Goal: Transaction & Acquisition: Purchase product/service

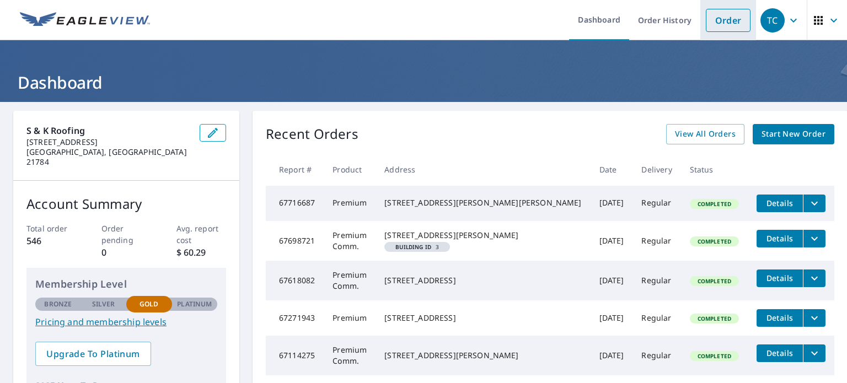
click at [717, 23] on link "Order" at bounding box center [728, 20] width 45 height 23
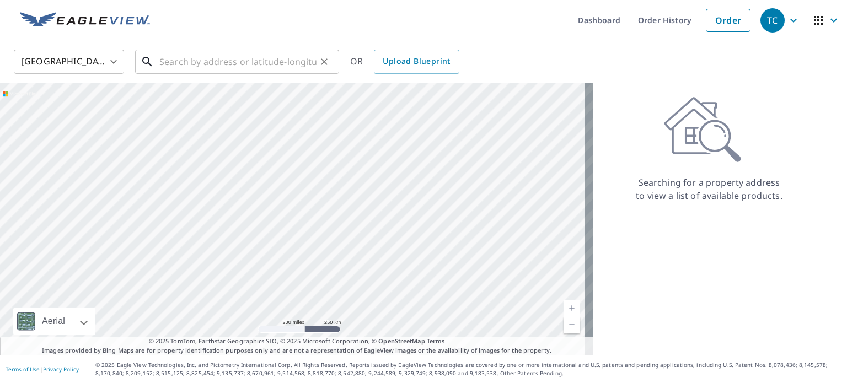
click at [180, 68] on input "text" at bounding box center [237, 61] width 157 height 31
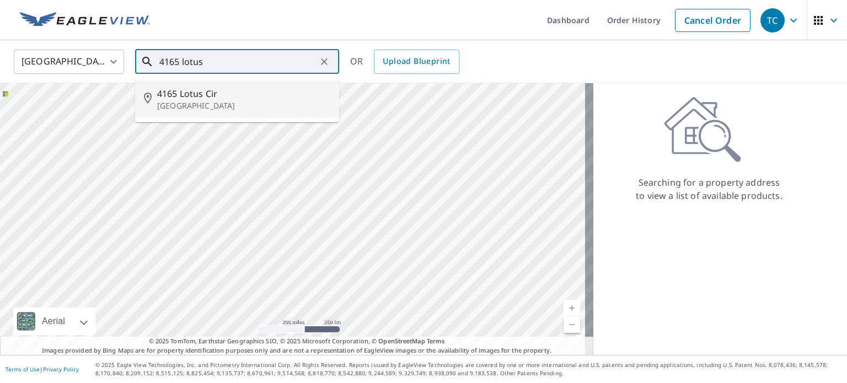
click at [182, 98] on span "4165 Lotus Cir" at bounding box center [243, 93] width 173 height 13
type input "[STREET_ADDRESS]"
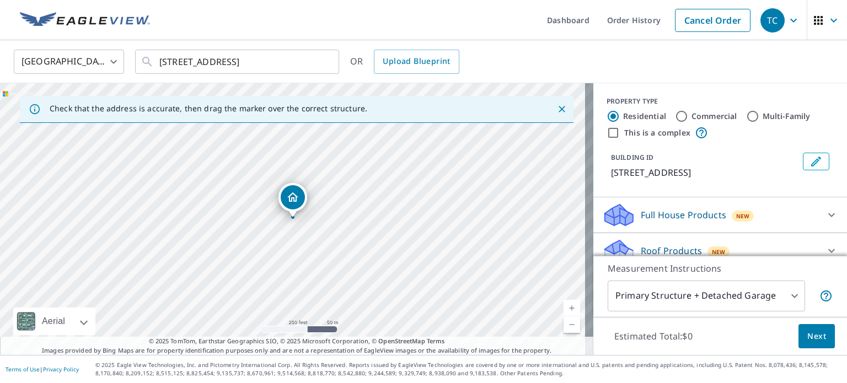
click at [607, 134] on input "This is a complex" at bounding box center [613, 132] width 13 height 13
checkbox input "true"
radio input "false"
radio input "true"
type input "4"
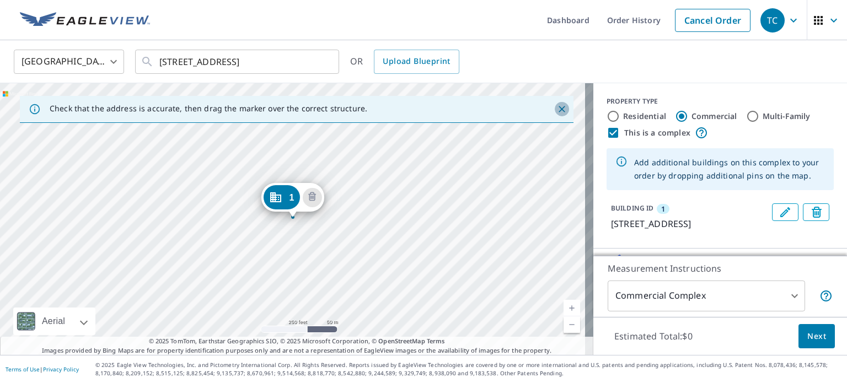
click at [559, 110] on icon "Close" at bounding box center [562, 109] width 7 height 7
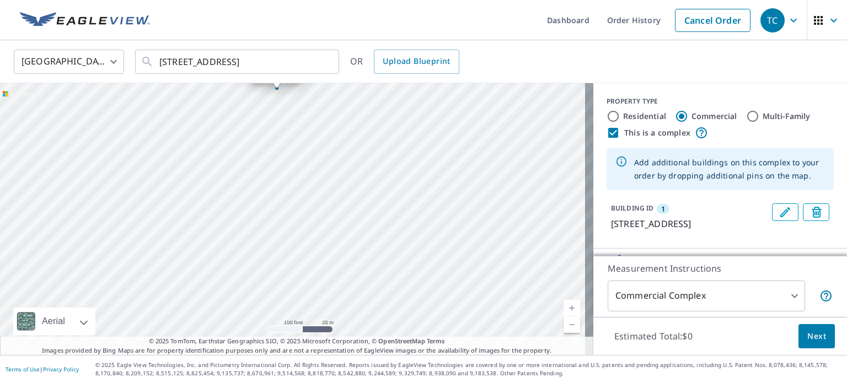
drag, startPoint x: 326, startPoint y: 253, endPoint x: 508, endPoint y: 100, distance: 237.7
click at [517, 96] on div "1 [STREET_ADDRESS]" at bounding box center [297, 219] width 594 height 272
drag, startPoint x: 313, startPoint y: 249, endPoint x: 210, endPoint y: 293, distance: 112.7
click at [210, 293] on div "1 [STREET_ADDRESS]" at bounding box center [297, 219] width 594 height 272
drag, startPoint x: 214, startPoint y: 158, endPoint x: 65, endPoint y: 153, distance: 149.0
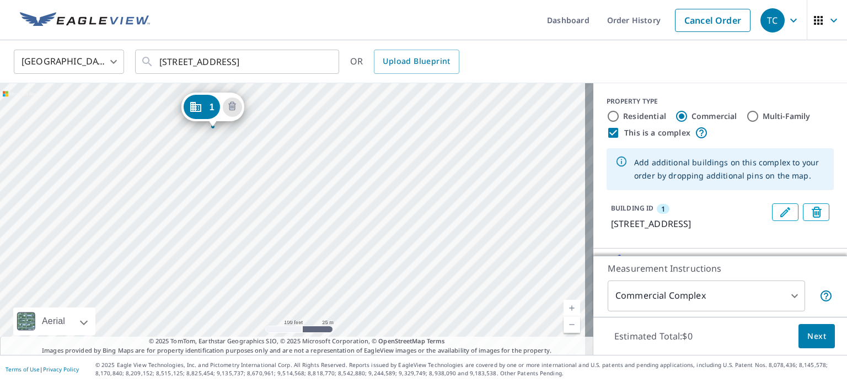
click at [65, 153] on div "1 [STREET_ADDRESS]" at bounding box center [297, 219] width 594 height 272
drag, startPoint x: 211, startPoint y: 125, endPoint x: 196, endPoint y: 135, distance: 18.4
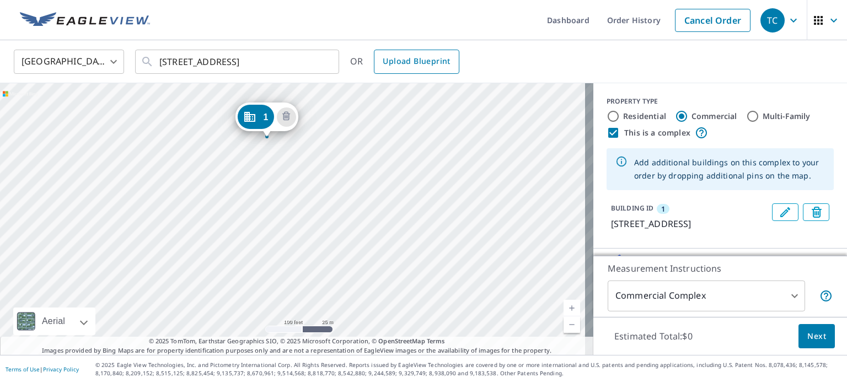
drag, startPoint x: 441, startPoint y: 166, endPoint x: 405, endPoint y: 61, distance: 110.8
click at [405, 61] on div "United States [GEOGRAPHIC_DATA] ​ [STREET_ADDRESS] ​ OR Upload Blueprint 1 [STR…" at bounding box center [423, 197] width 847 height 315
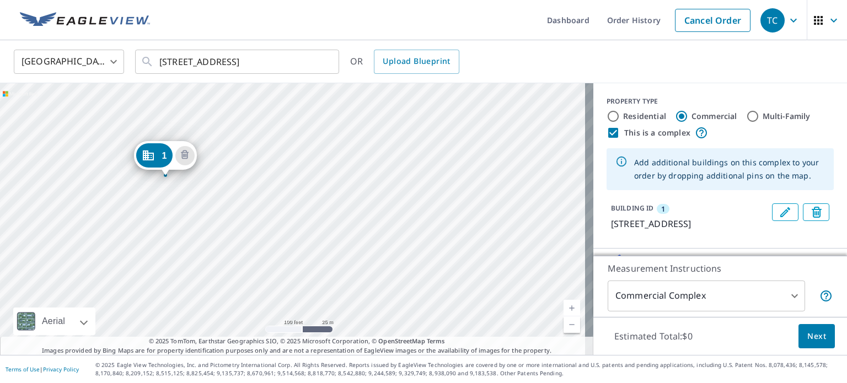
drag, startPoint x: 281, startPoint y: 202, endPoint x: 320, endPoint y: 110, distance: 99.6
click at [317, 114] on div "1 [STREET_ADDRESS]" at bounding box center [297, 219] width 594 height 272
click at [329, 101] on div "1 [STREET_ADDRESS]" at bounding box center [297, 219] width 594 height 272
click at [221, 212] on div "1 [STREET_ADDRESS]" at bounding box center [297, 219] width 594 height 272
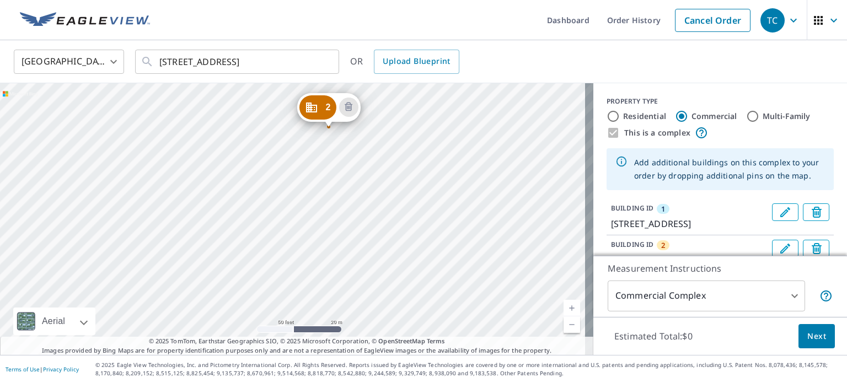
drag, startPoint x: 360, startPoint y: 228, endPoint x: 446, endPoint y: 130, distance: 130.6
click at [446, 130] on div "2 [STREET_ADDRESS][PERSON_NAME] 1 [STREET_ADDRESS]" at bounding box center [297, 219] width 594 height 272
drag, startPoint x: 273, startPoint y: 138, endPoint x: 314, endPoint y: 137, distance: 41.4
click at [314, 137] on div "2 [STREET_ADDRESS][PERSON_NAME] 1 [STREET_ADDRESS]" at bounding box center [297, 219] width 594 height 272
drag, startPoint x: 218, startPoint y: 165, endPoint x: 215, endPoint y: 161, distance: 5.9
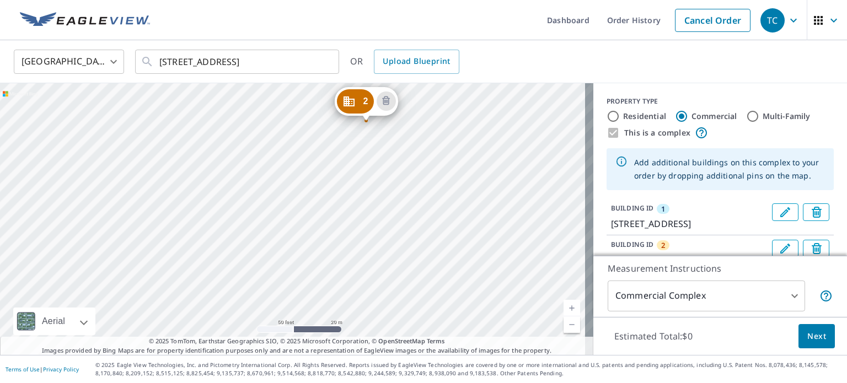
click at [215, 161] on div "2 [STREET_ADDRESS][PERSON_NAME] 1 [STREET_ADDRESS]" at bounding box center [297, 219] width 594 height 272
click at [170, 150] on div "2 [STREET_ADDRESS][PERSON_NAME] 1 [STREET_ADDRESS]" at bounding box center [297, 219] width 594 height 272
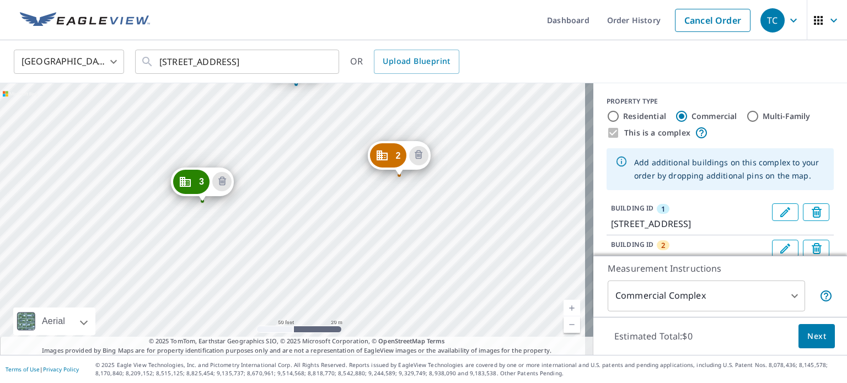
drag, startPoint x: 336, startPoint y: 276, endPoint x: 338, endPoint y: 137, distance: 138.5
click at [339, 139] on div "2 [STREET_ADDRESS][PERSON_NAME] 3 [STREET_ADDRESS] 1 [STREET_ADDRESS]" at bounding box center [297, 219] width 594 height 272
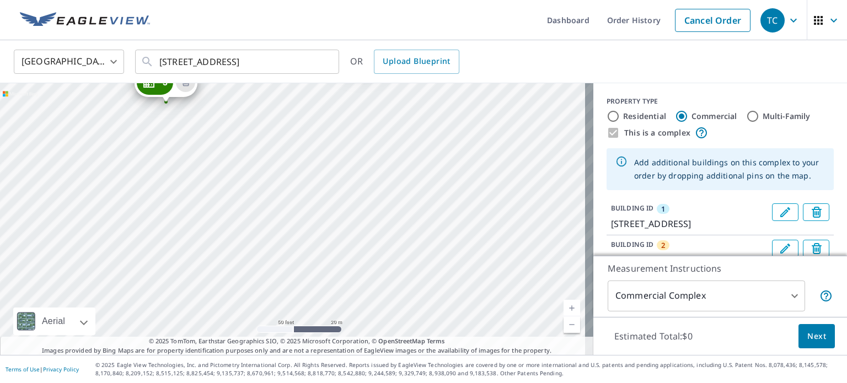
drag, startPoint x: 298, startPoint y: 273, endPoint x: 260, endPoint y: 185, distance: 95.9
click at [260, 185] on div "2 [STREET_ADDRESS][PERSON_NAME] 3 [STREET_ADDRESS] 1 [STREET_ADDRESS]" at bounding box center [297, 219] width 594 height 272
click at [298, 155] on div "2 [STREET_ADDRESS][PERSON_NAME] 3 [STREET_ADDRESS] 1 [STREET_ADDRESS]" at bounding box center [297, 219] width 594 height 272
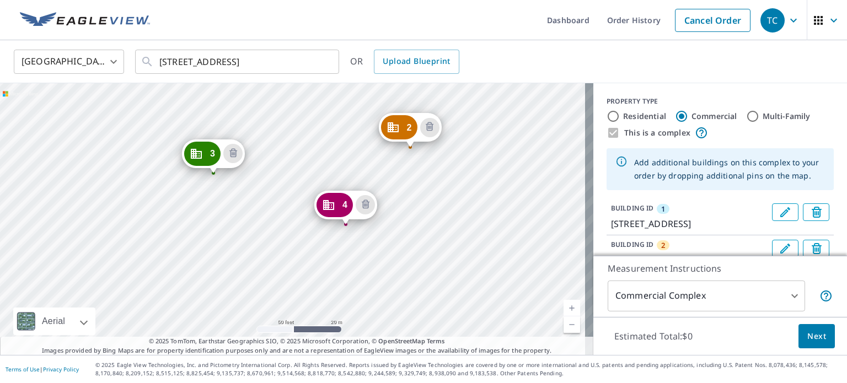
drag, startPoint x: 317, startPoint y: 143, endPoint x: 310, endPoint y: 97, distance: 46.8
click at [310, 97] on div "2 [STREET_ADDRESS][PERSON_NAME] 3 [STREET_ADDRESS] 4 8039 [PERSON_NAME][GEOGRAP…" at bounding box center [297, 219] width 594 height 272
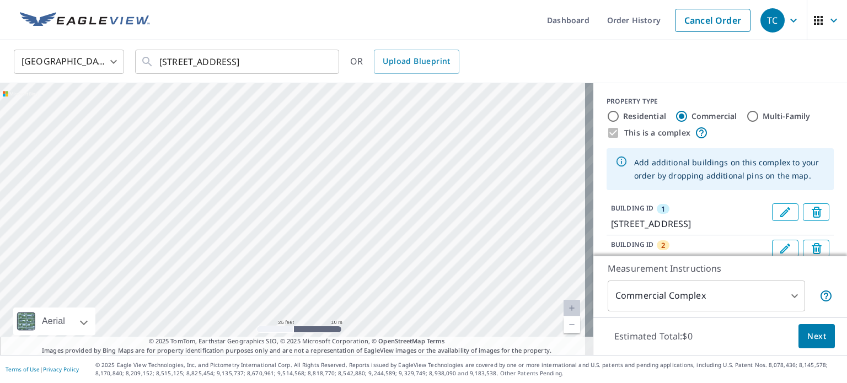
drag, startPoint x: 358, startPoint y: 273, endPoint x: 397, endPoint y: 152, distance: 127.2
click at [397, 158] on div "2 [STREET_ADDRESS][PERSON_NAME] 3 [STREET_ADDRESS] 4 8039 [PERSON_NAME][GEOGRAP…" at bounding box center [297, 219] width 594 height 272
drag, startPoint x: 230, startPoint y: 247, endPoint x: 184, endPoint y: 117, distance: 137.3
click at [184, 118] on div "2 [STREET_ADDRESS][PERSON_NAME] 3 [STREET_ADDRESS] 4 8039 [PERSON_NAME][GEOGRAP…" at bounding box center [297, 219] width 594 height 272
drag, startPoint x: 363, startPoint y: 252, endPoint x: 371, endPoint y: 222, distance: 30.2
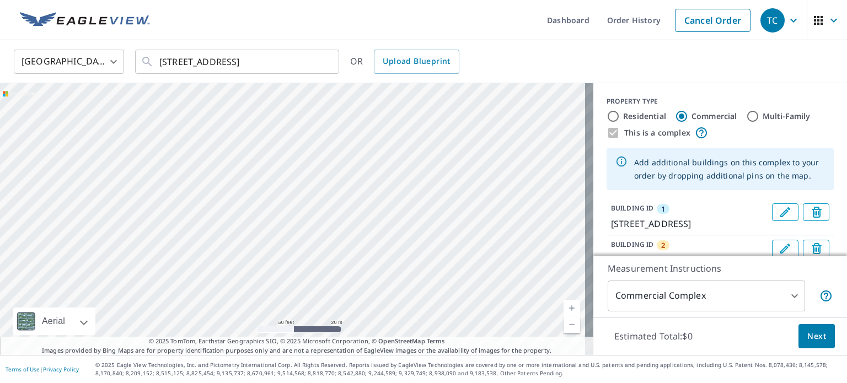
click at [371, 222] on div "2 [STREET_ADDRESS][PERSON_NAME] 3 [STREET_ADDRESS] 4 8039 [PERSON_NAME][GEOGRAP…" at bounding box center [297, 219] width 594 height 272
click at [473, 160] on div "2 [STREET_ADDRESS][PERSON_NAME] 3 [STREET_ADDRESS] 4 8039 [PERSON_NAME][GEOGRAP…" at bounding box center [297, 219] width 594 height 272
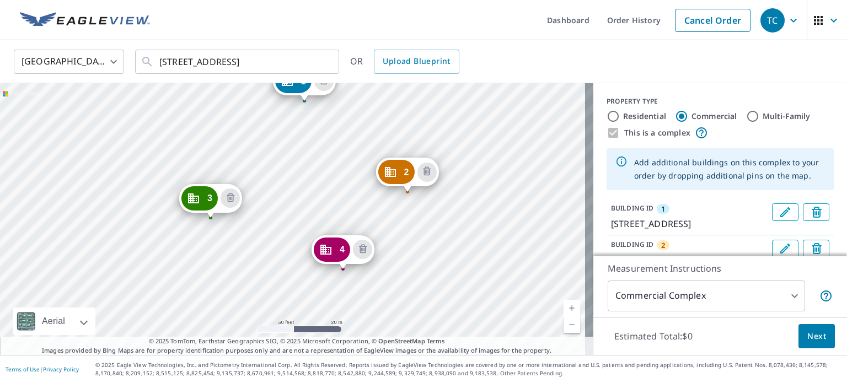
drag, startPoint x: 313, startPoint y: 286, endPoint x: 322, endPoint y: 86, distance: 201.0
click at [322, 88] on div "2 [STREET_ADDRESS][PERSON_NAME] 3 [STREET_ADDRESS] 4 8039 [PERSON_NAME][GEOGRAP…" at bounding box center [297, 219] width 594 height 272
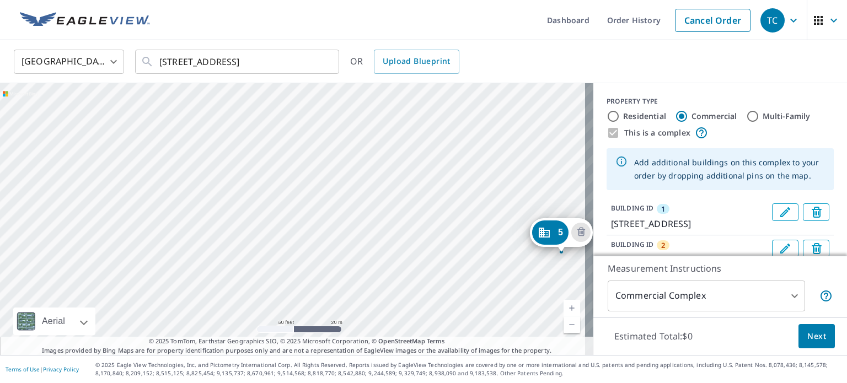
drag, startPoint x: 334, startPoint y: 249, endPoint x: 346, endPoint y: 148, distance: 102.3
click at [346, 151] on div "2 [STREET_ADDRESS][PERSON_NAME] 3 [STREET_ADDRESS] 4 8039 [PERSON_NAME][GEOGRAP…" at bounding box center [297, 219] width 594 height 272
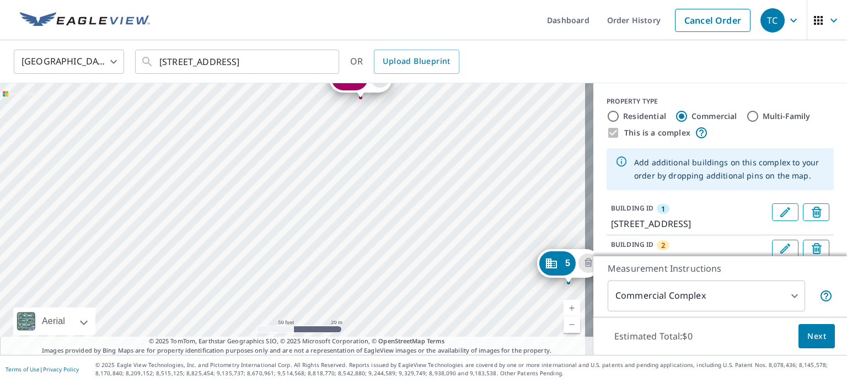
drag, startPoint x: 225, startPoint y: 230, endPoint x: 232, endPoint y: 258, distance: 28.9
click at [232, 258] on div "2 [STREET_ADDRESS][PERSON_NAME] 3 [STREET_ADDRESS] 4 8039 [PERSON_NAME][GEOGRAP…" at bounding box center [297, 219] width 594 height 272
drag, startPoint x: 339, startPoint y: 218, endPoint x: 338, endPoint y: 210, distance: 8.4
click at [338, 210] on div "2 [STREET_ADDRESS][PERSON_NAME] 3 [STREET_ADDRESS] 4 8039 [PERSON_NAME][GEOGRAP…" at bounding box center [297, 219] width 594 height 272
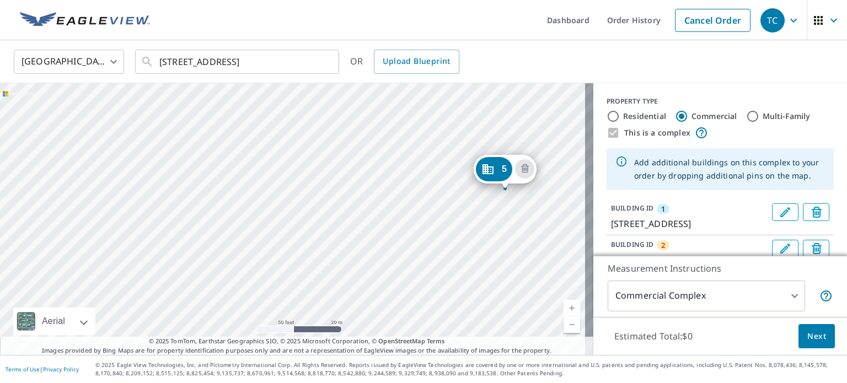
drag, startPoint x: 354, startPoint y: 266, endPoint x: 291, endPoint y: 188, distance: 100.6
click at [291, 188] on div "2 [STREET_ADDRESS][PERSON_NAME] 3 [STREET_ADDRESS] 4 8039 [PERSON_NAME][GEOGRAP…" at bounding box center [297, 219] width 594 height 272
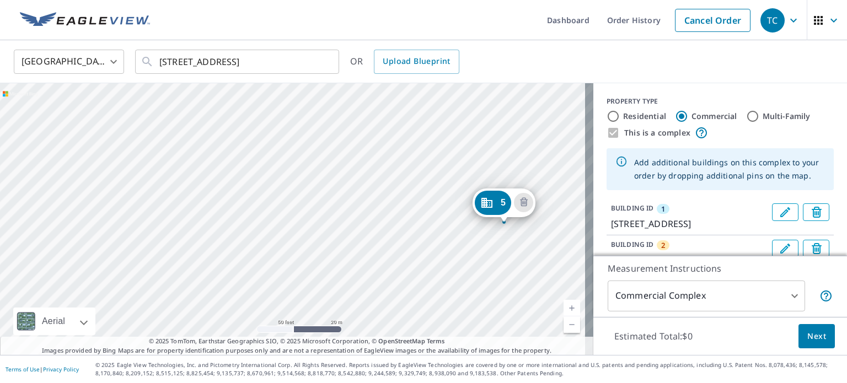
drag, startPoint x: 458, startPoint y: 186, endPoint x: 457, endPoint y: 220, distance: 33.7
click at [457, 220] on div "2 [STREET_ADDRESS][PERSON_NAME] 3 [STREET_ADDRESS] 4 8039 [PERSON_NAME][GEOGRAP…" at bounding box center [297, 219] width 594 height 272
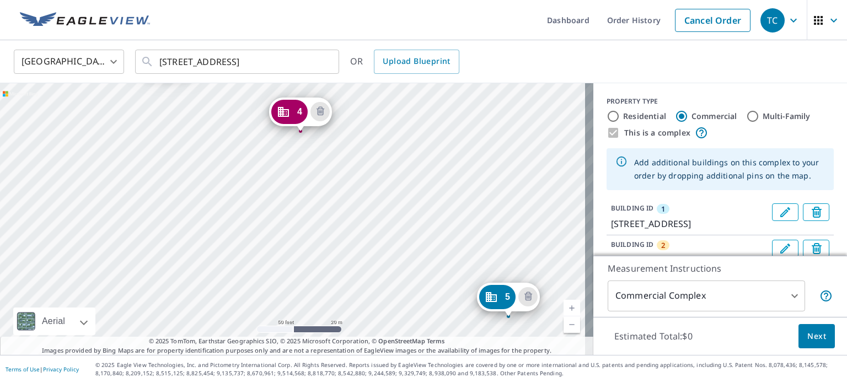
drag, startPoint x: 340, startPoint y: 116, endPoint x: 344, endPoint y: 211, distance: 94.4
click at [344, 211] on div "2 [STREET_ADDRESS][PERSON_NAME] 3 [STREET_ADDRESS] 4 8039 [PERSON_NAME][GEOGRAP…" at bounding box center [297, 219] width 594 height 272
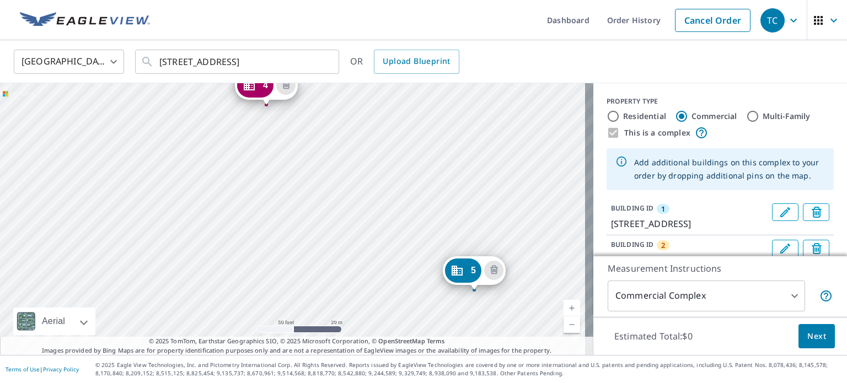
drag, startPoint x: 219, startPoint y: 168, endPoint x: 188, endPoint y: 83, distance: 90.6
click at [189, 84] on div "2 [STREET_ADDRESS][PERSON_NAME] 3 [STREET_ADDRESS] 4 8039 [PERSON_NAME][GEOGRAP…" at bounding box center [297, 219] width 594 height 272
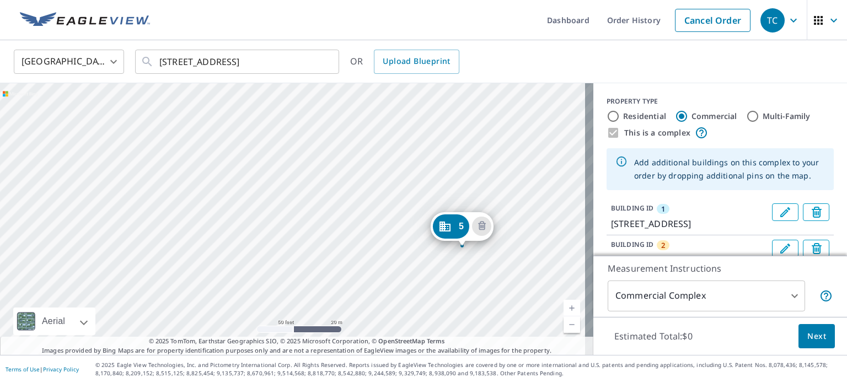
drag, startPoint x: 380, startPoint y: 296, endPoint x: 374, endPoint y: 267, distance: 29.9
click at [374, 267] on div "2 [STREET_ADDRESS][PERSON_NAME] 3 [STREET_ADDRESS] 4 8039 [PERSON_NAME][GEOGRAP…" at bounding box center [297, 219] width 594 height 272
click at [388, 187] on div "2 [STREET_ADDRESS][PERSON_NAME] 3 [STREET_ADDRESS] 4 8039 [PERSON_NAME][GEOGRAP…" at bounding box center [297, 219] width 594 height 272
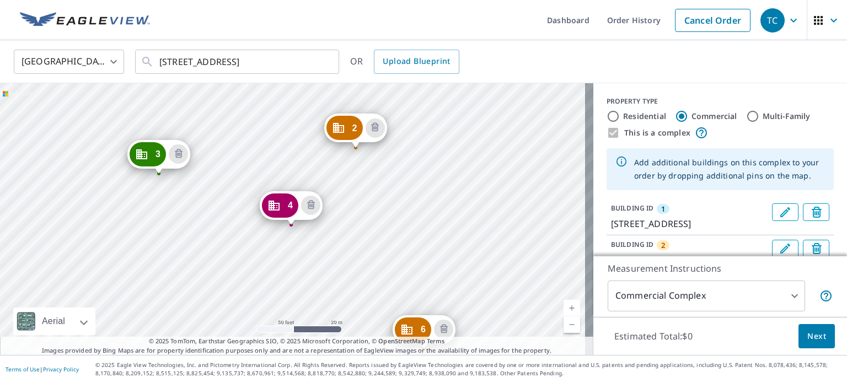
drag, startPoint x: 452, startPoint y: 240, endPoint x: 417, endPoint y: 93, distance: 150.8
click at [418, 94] on div "2 [STREET_ADDRESS][PERSON_NAME] 3 [STREET_ADDRESS] 4 8039 [PERSON_NAME][GEOGRAP…" at bounding box center [297, 219] width 594 height 272
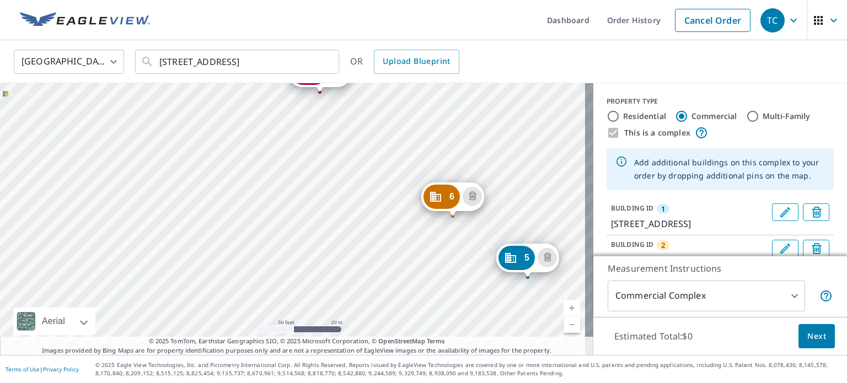
drag, startPoint x: 342, startPoint y: 273, endPoint x: 375, endPoint y: 179, distance: 100.0
click at [375, 179] on div "2 [STREET_ADDRESS][PERSON_NAME] 3 [STREET_ADDRESS] 4 8039 [PERSON_NAME][GEOGRAP…" at bounding box center [297, 219] width 594 height 272
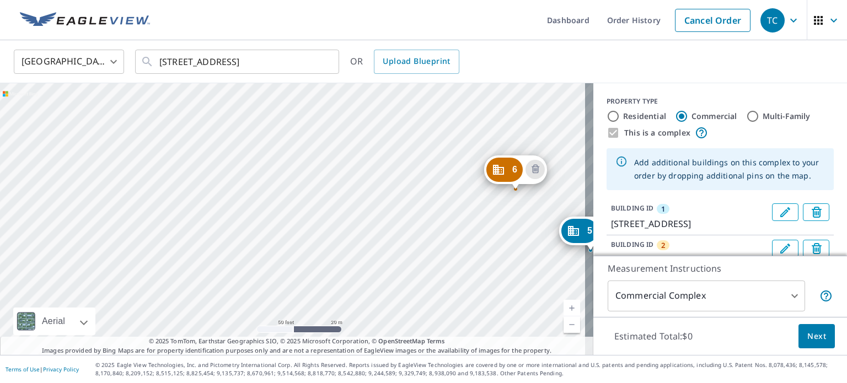
drag, startPoint x: 346, startPoint y: 246, endPoint x: 409, endPoint y: 218, distance: 68.5
click at [409, 218] on div "2 [STREET_ADDRESS][PERSON_NAME] 3 [STREET_ADDRESS] 4 8039 [PERSON_NAME][GEOGRAP…" at bounding box center [297, 219] width 594 height 272
click at [356, 254] on div "2 [STREET_ADDRESS][PERSON_NAME] 3 [STREET_ADDRESS] 4 8039 [PERSON_NAME][GEOGRAP…" at bounding box center [297, 219] width 594 height 272
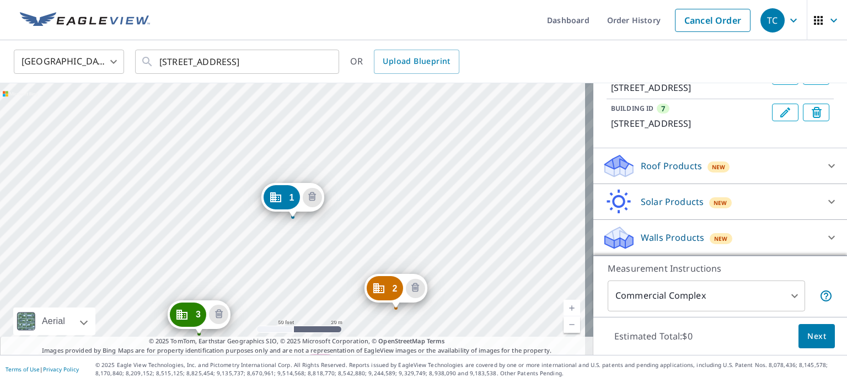
scroll to position [411, 0]
click at [825, 165] on icon at bounding box center [831, 165] width 13 height 13
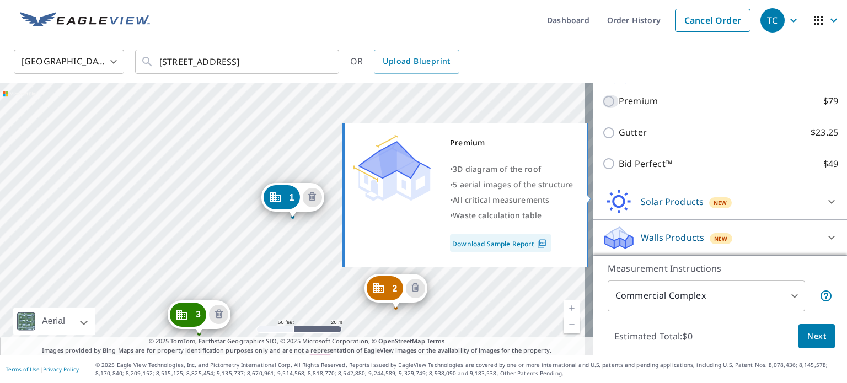
click at [602, 108] on input "Premium $79" at bounding box center [610, 101] width 17 height 13
checkbox input "true"
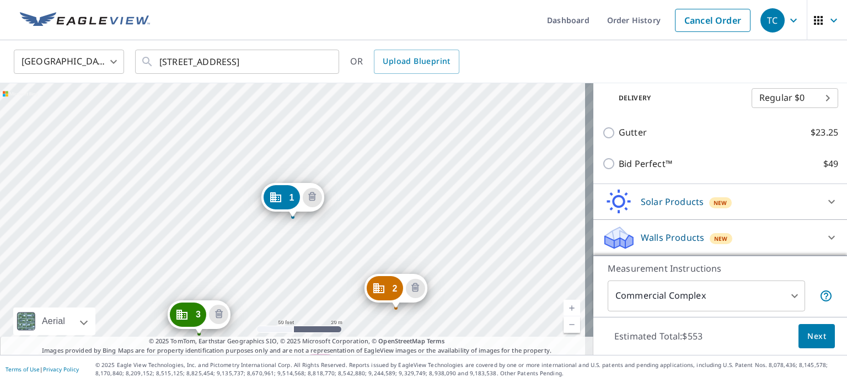
scroll to position [546, 0]
click at [810, 337] on span "Next" at bounding box center [817, 337] width 19 height 14
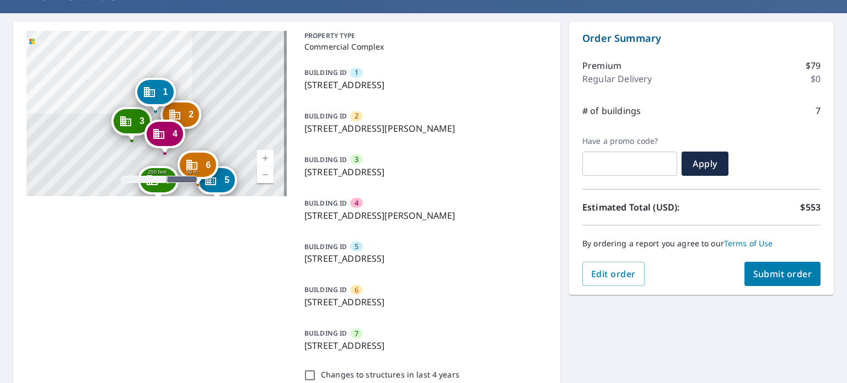
scroll to position [51, 0]
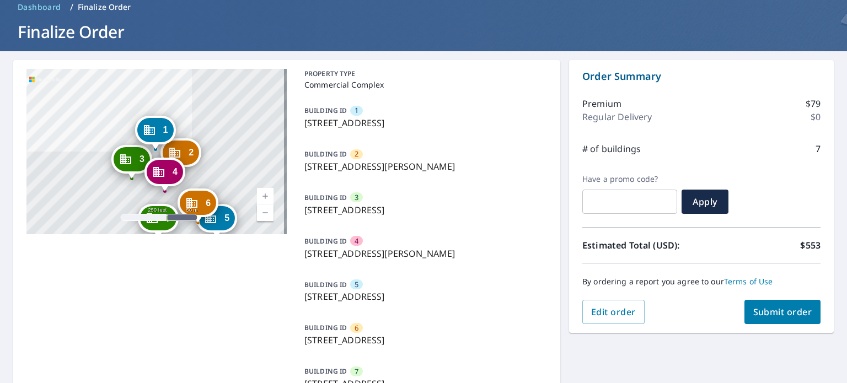
click at [770, 313] on span "Submit order" at bounding box center [783, 312] width 59 height 12
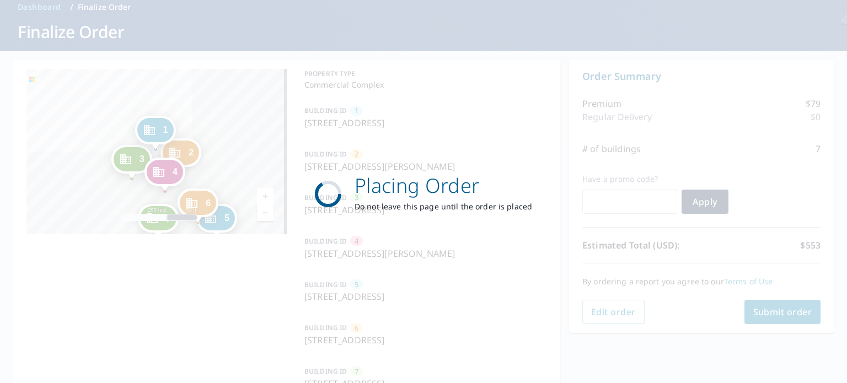
checkbox input "true"
